Goal: Task Accomplishment & Management: Manage account settings

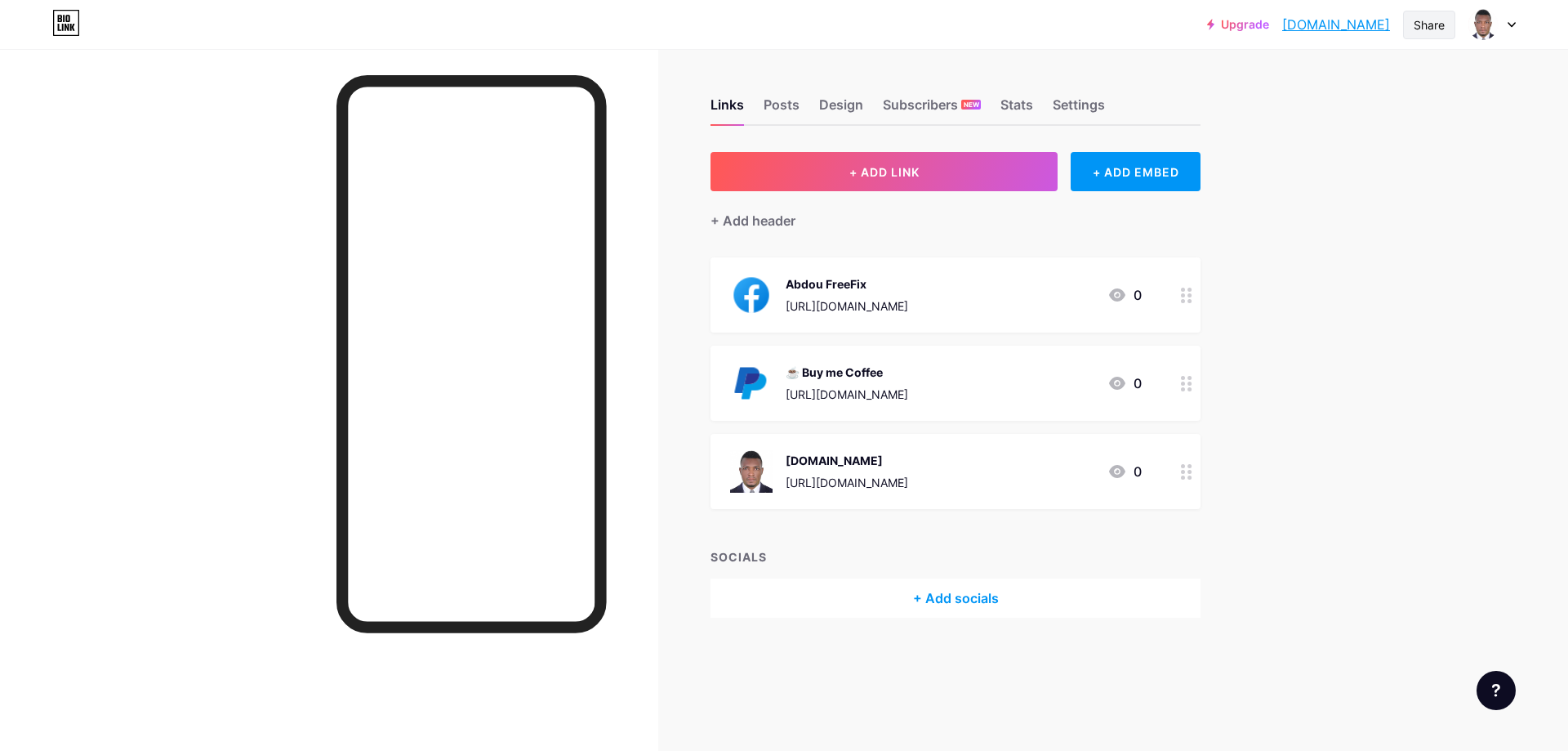
click at [1426, 29] on div "Share" at bounding box center [1429, 25] width 31 height 17
click at [1147, 66] on div "Links Posts Design Subscribers NEW Stats Settings + ADD LINK + ADD EMBED + Add …" at bounding box center [634, 374] width 1269 height 651
click at [1508, 21] on div at bounding box center [1492, 24] width 47 height 29
click at [1368, 182] on link "Account settings" at bounding box center [1414, 186] width 203 height 45
click at [1485, 29] on img at bounding box center [1484, 25] width 27 height 27
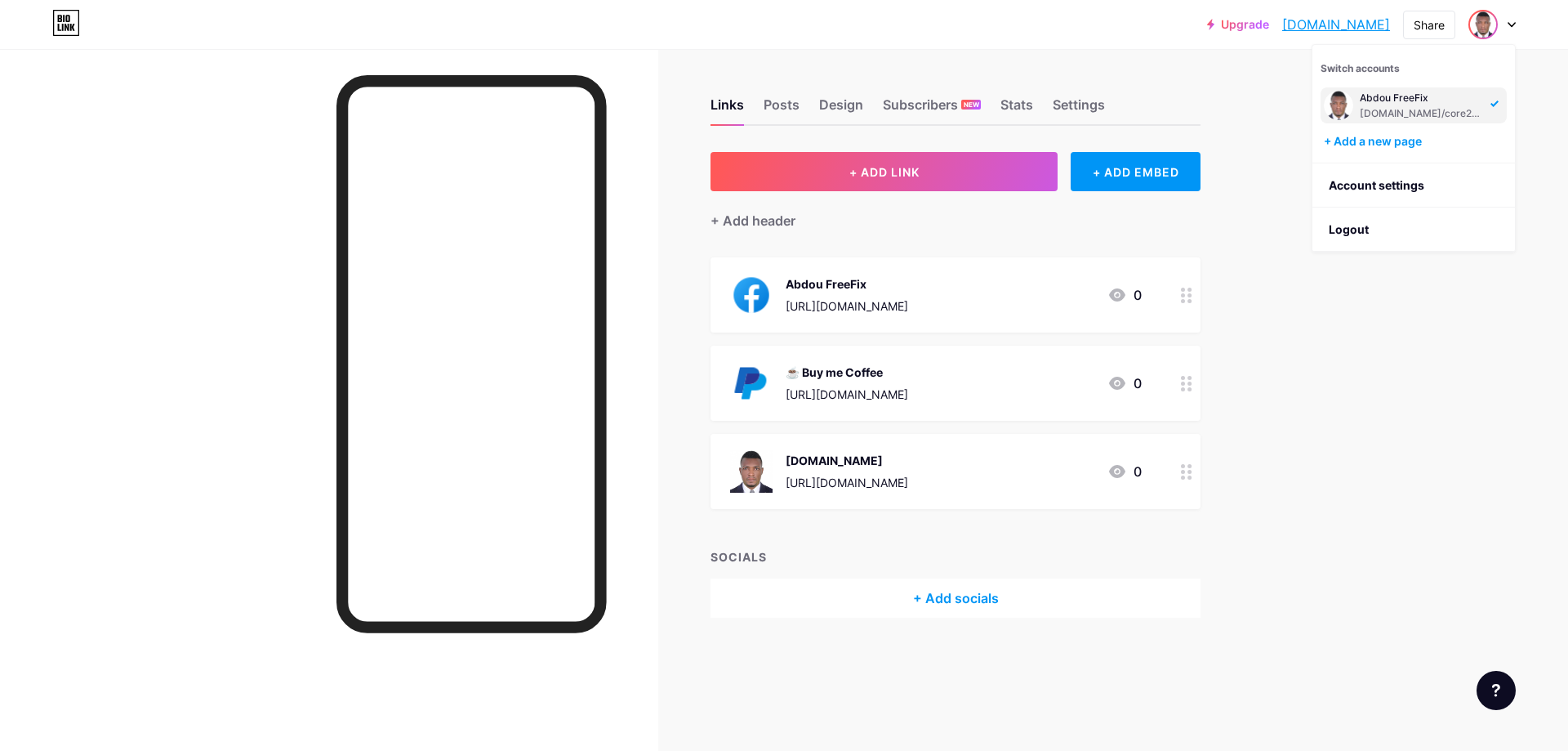
click at [1450, 111] on div "[DOMAIN_NAME]/core2255" at bounding box center [1422, 114] width 126 height 13
click at [1061, 103] on div "Settings" at bounding box center [1078, 109] width 52 height 29
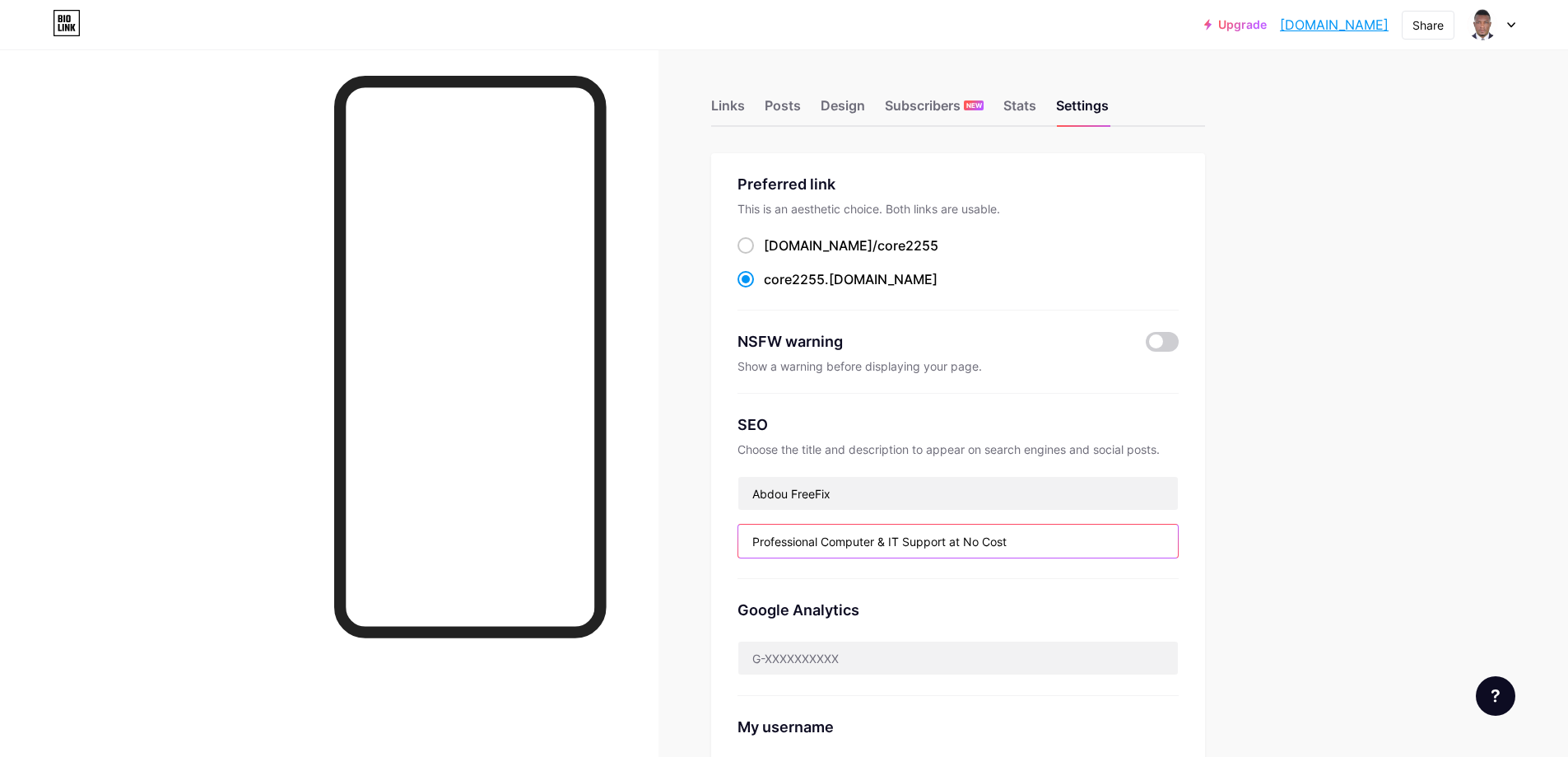
drag, startPoint x: 1006, startPoint y: 540, endPoint x: 752, endPoint y: 541, distance: 254.0
click at [752, 541] on input "Professional Computer & IT Support at No Cost" at bounding box center [958, 540] width 440 height 33
